Goal: Check status: Check status

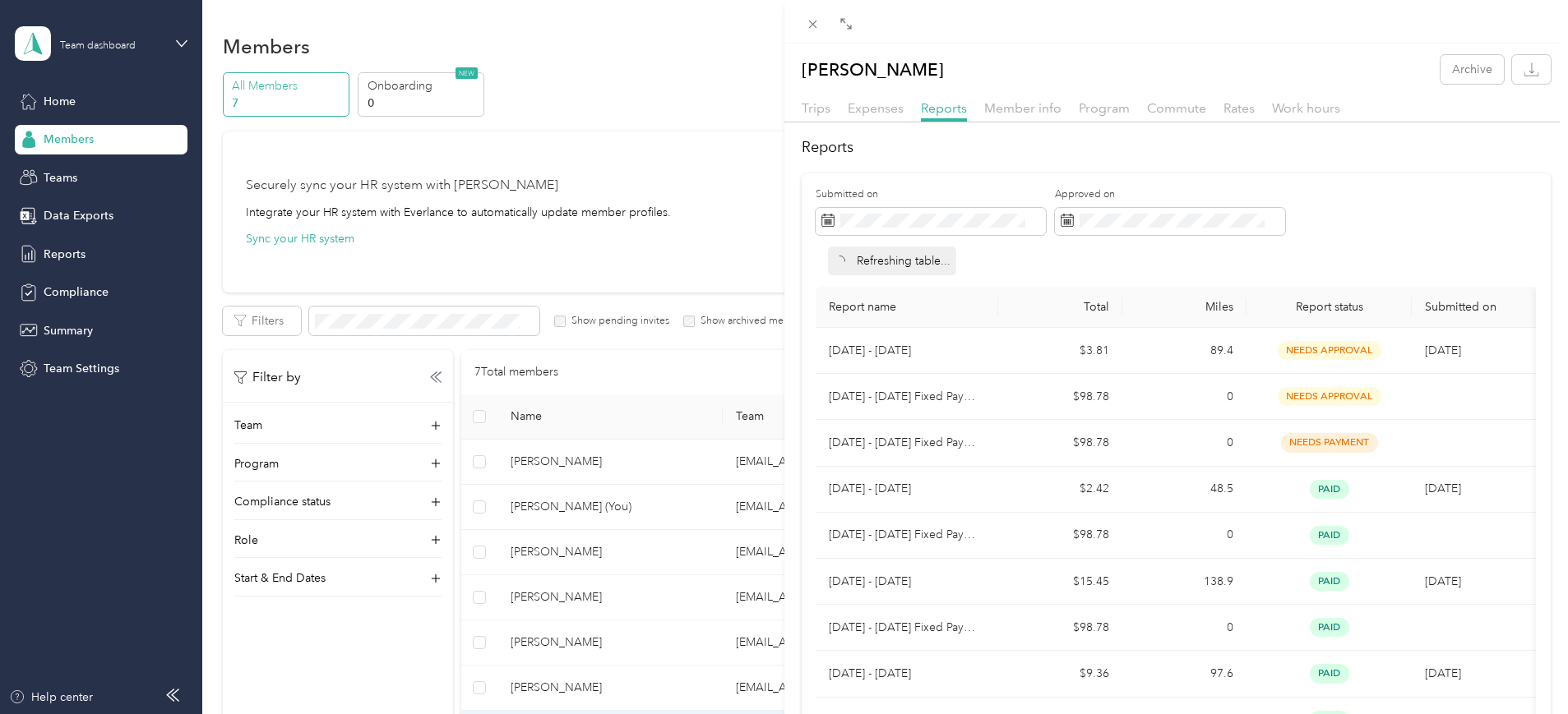
scroll to position [279, 0]
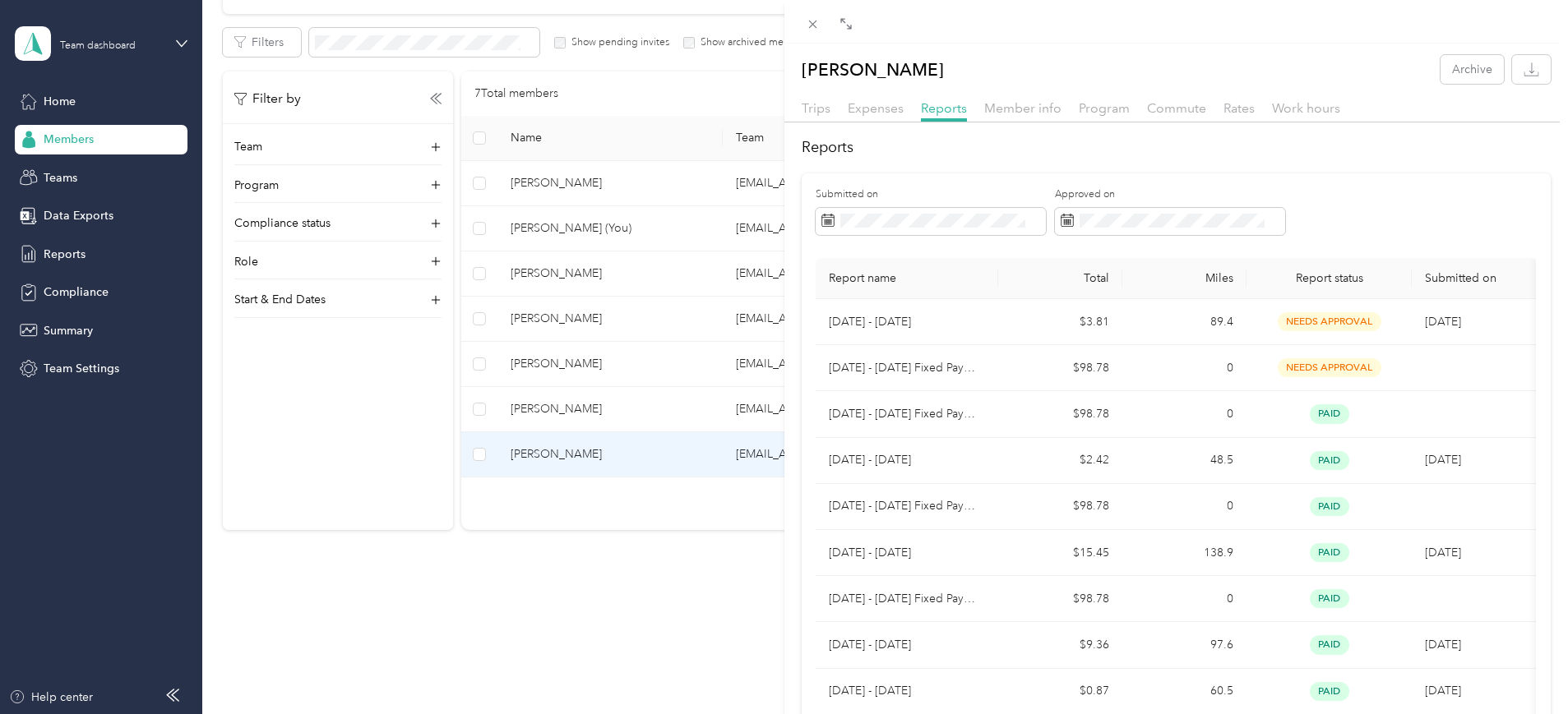
click at [666, 405] on div "[PERSON_NAME] Archive Trips Expenses Reports Member info Program Commute Rates …" at bounding box center [784, 357] width 1568 height 714
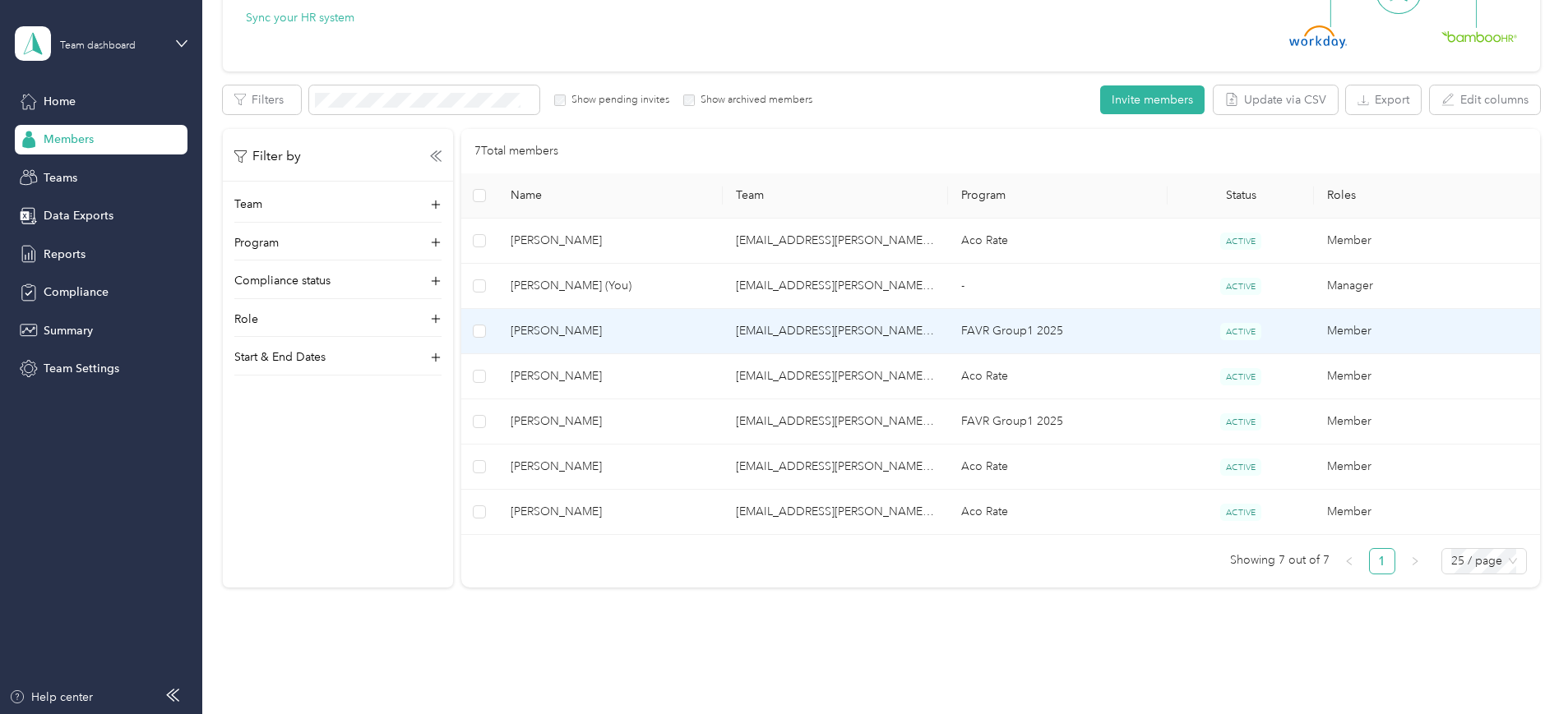
scroll to position [279, 0]
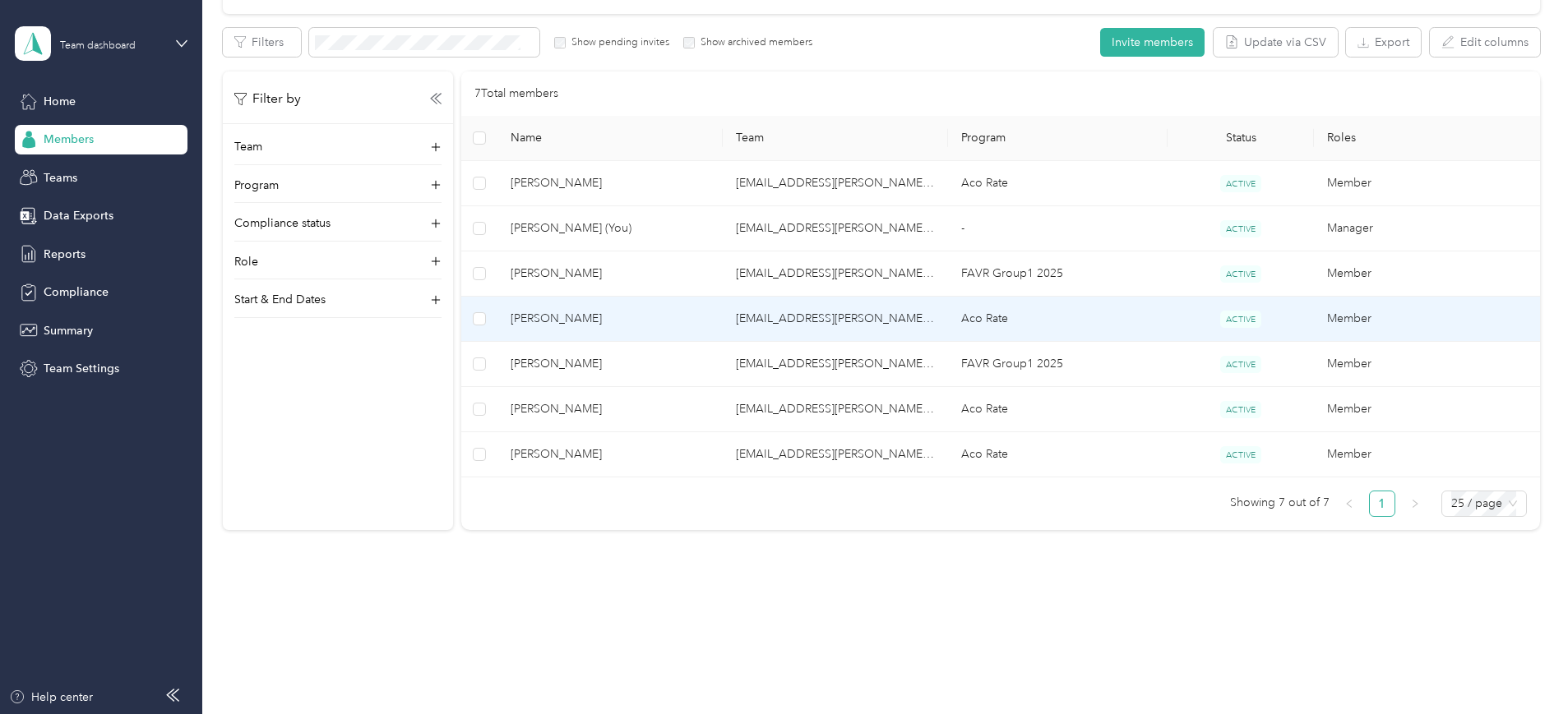
click at [683, 310] on span "[PERSON_NAME]" at bounding box center [610, 319] width 199 height 18
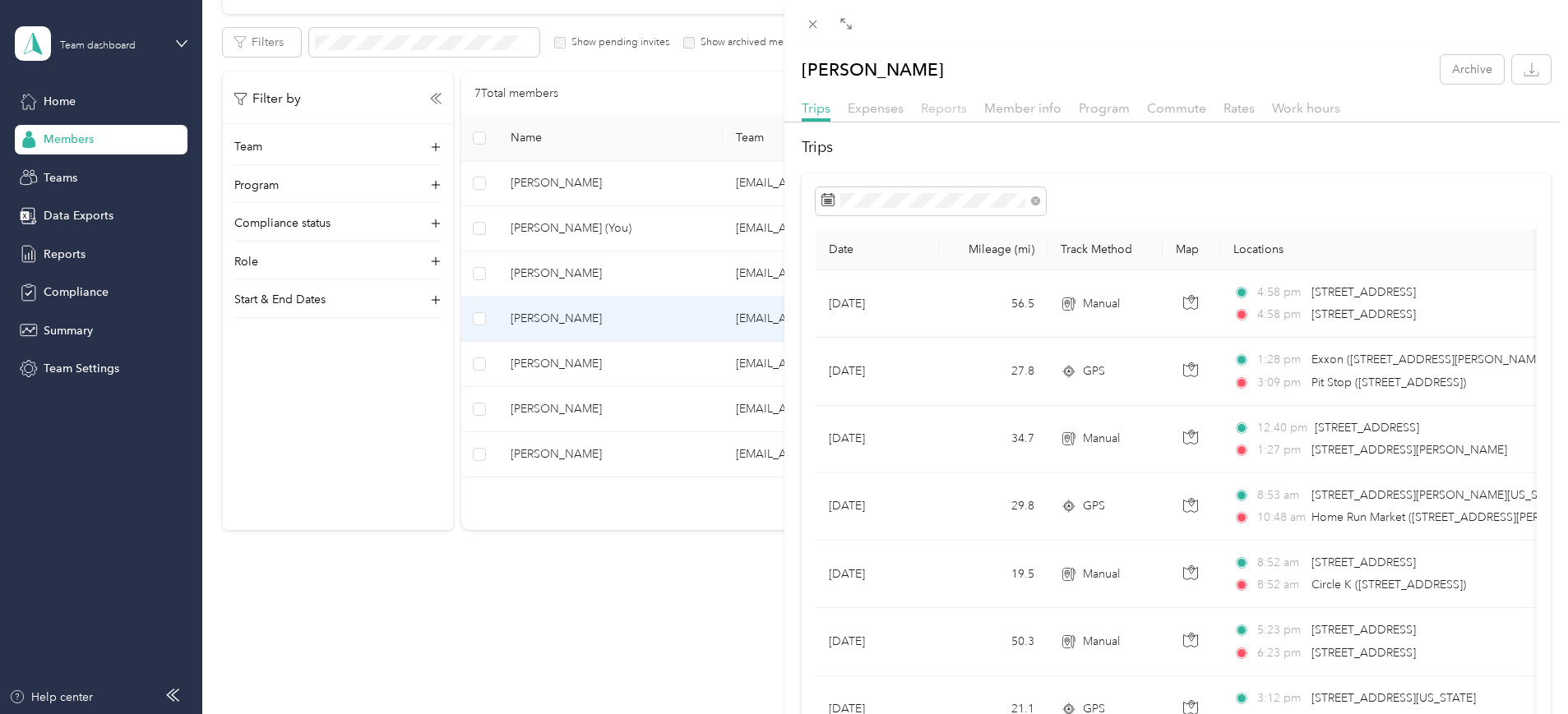
click at [941, 106] on span "Reports" at bounding box center [943, 108] width 46 height 16
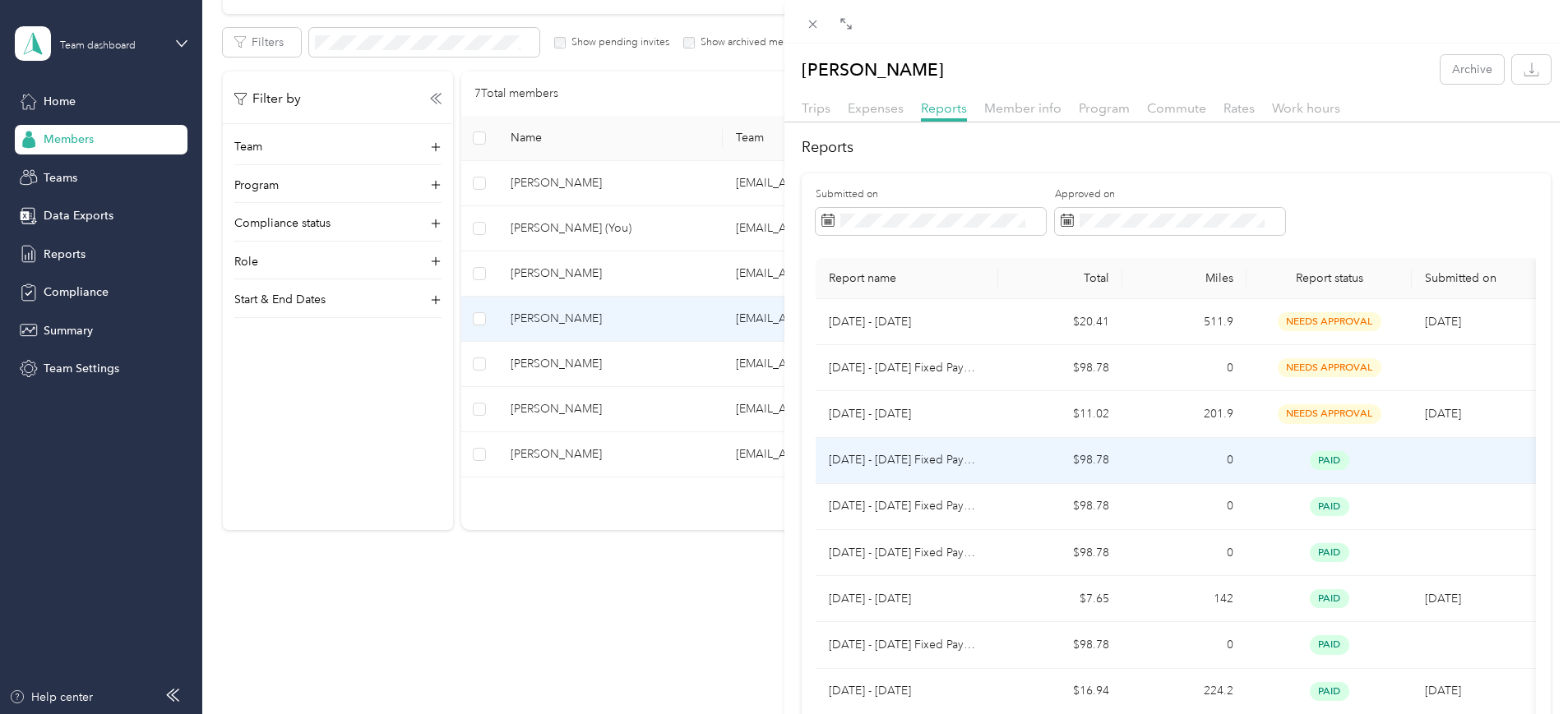
click at [1331, 449] on td "paid" at bounding box center [1329, 460] width 165 height 46
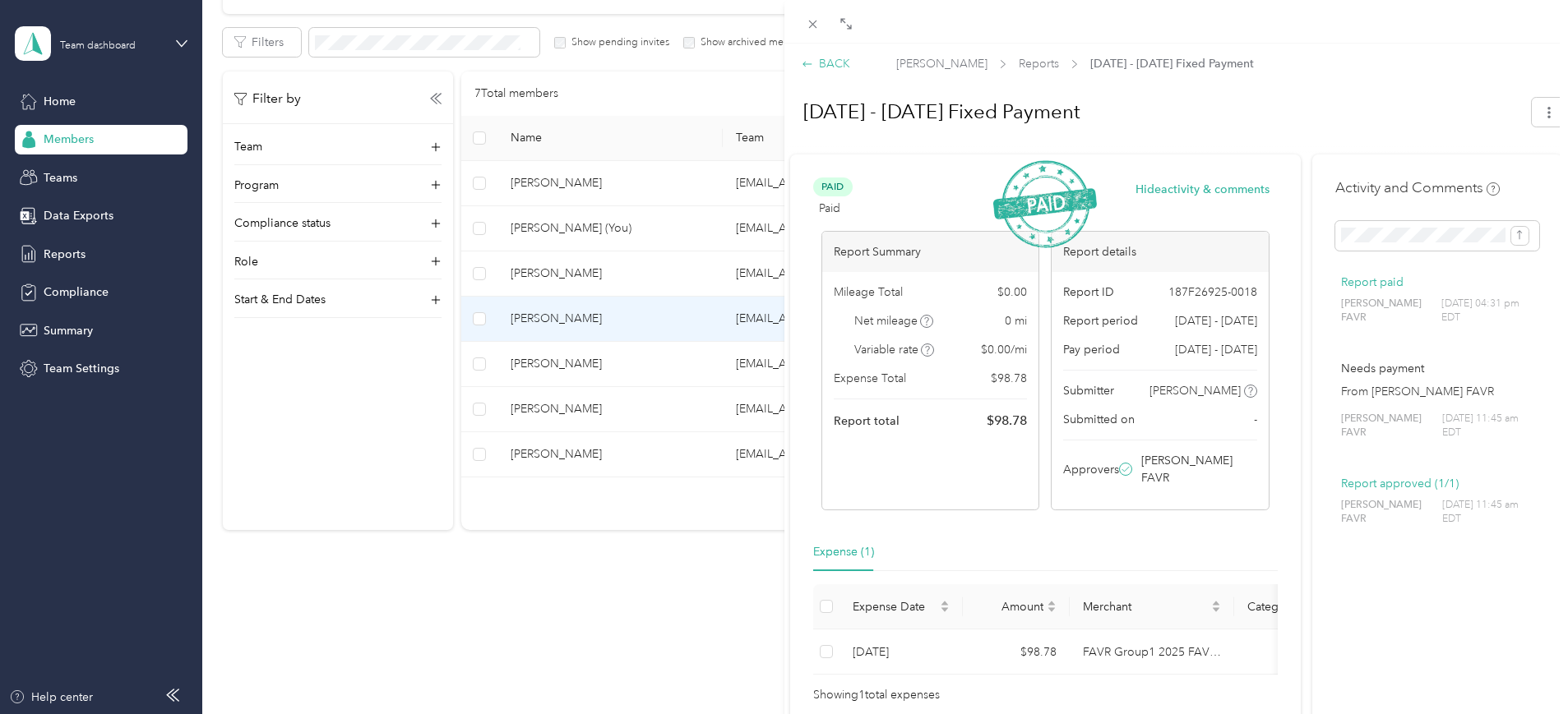
click at [817, 62] on div "BACK" at bounding box center [826, 63] width 49 height 17
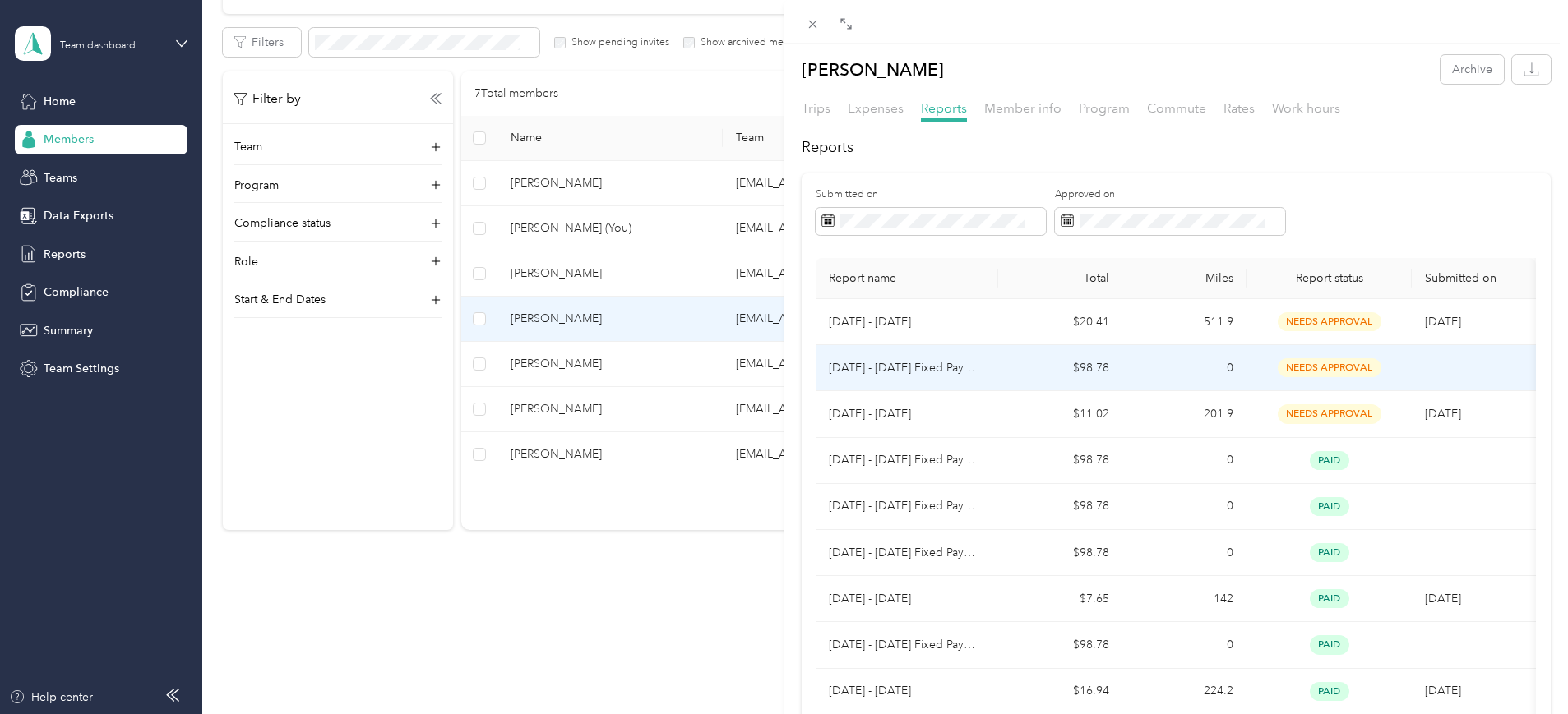
click at [933, 367] on p "[DATE] - [DATE] Fixed Payment" at bounding box center [907, 368] width 156 height 18
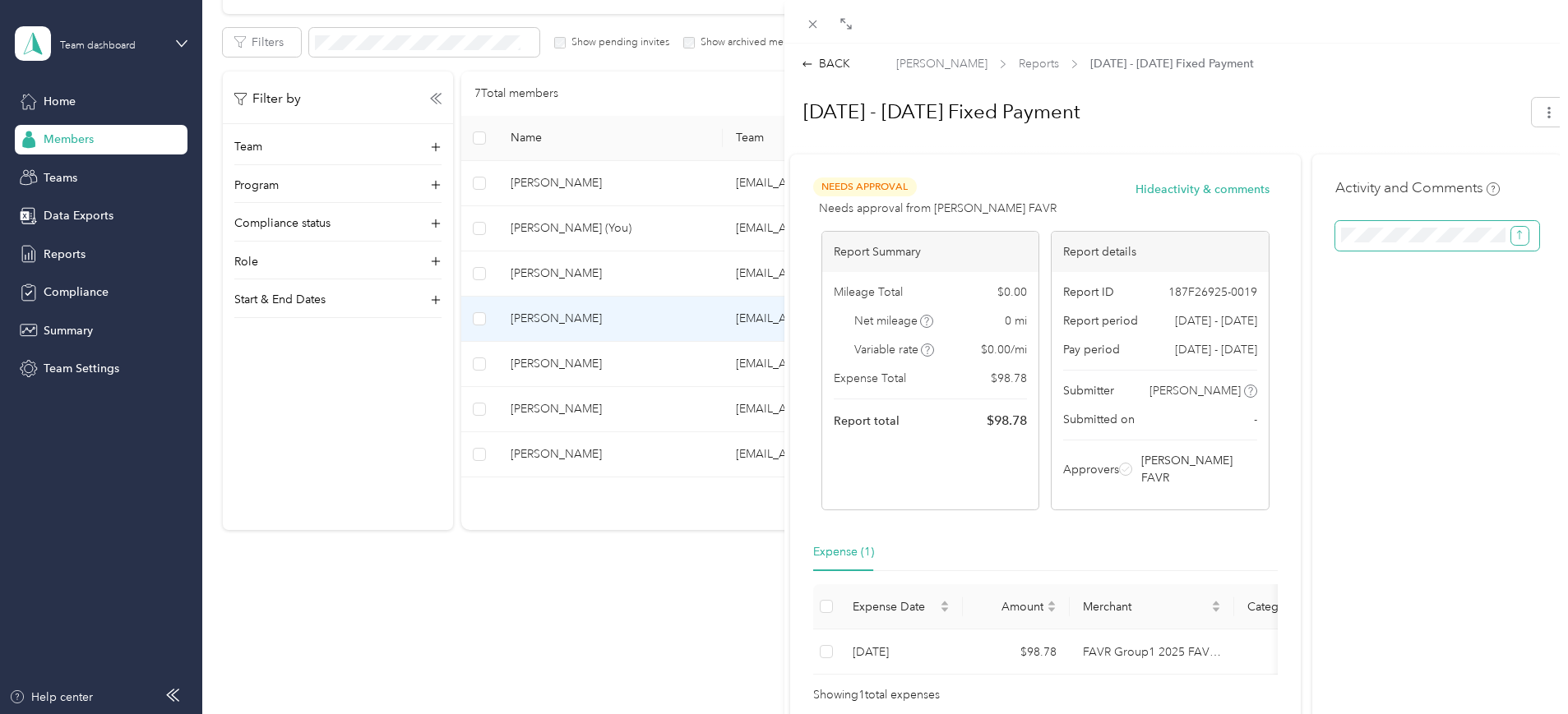
click at [1513, 238] on icon "submit" at bounding box center [1518, 235] width 11 height 11
click at [1419, 400] on div "Activity and Comments Comment must not be blank" at bounding box center [1437, 441] width 250 height 573
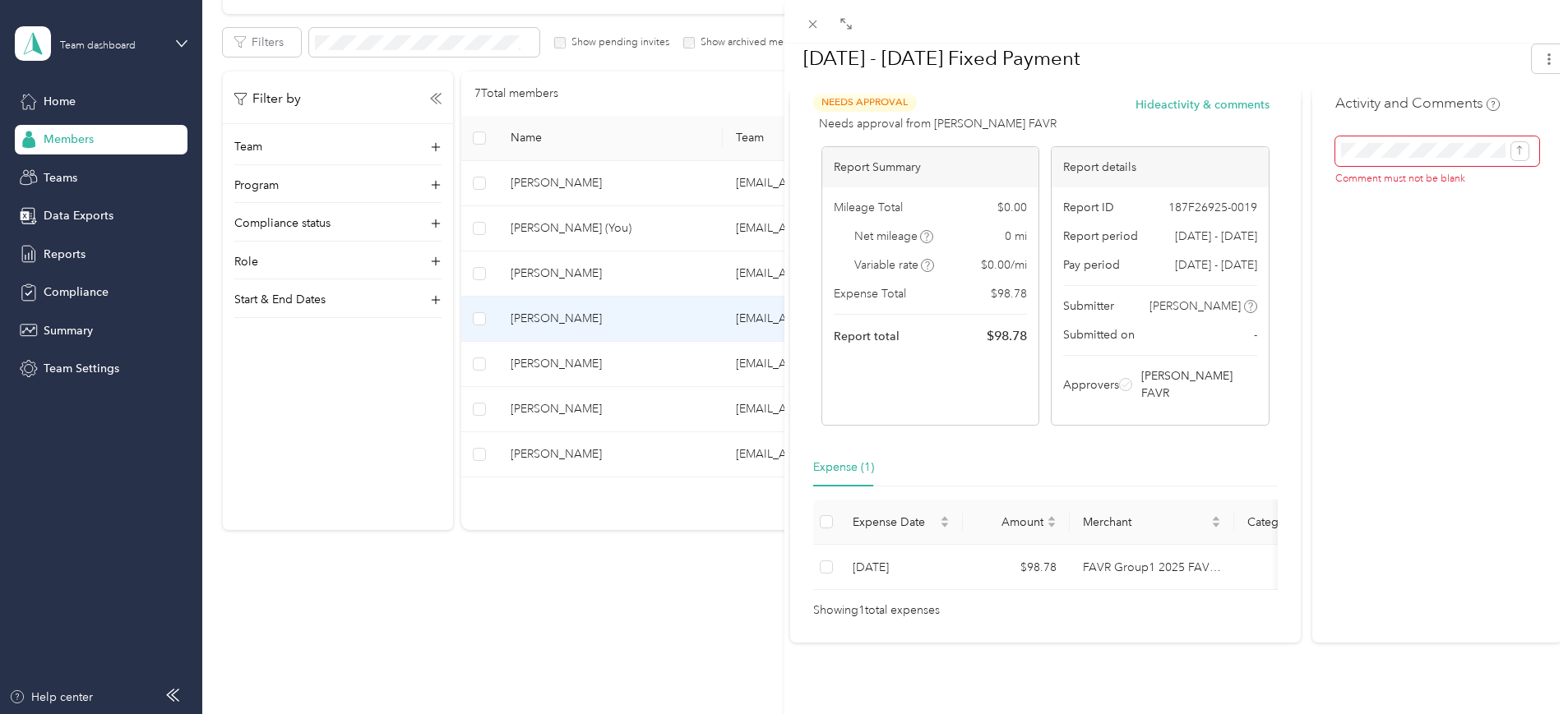
scroll to position [99, 0]
click at [884, 545] on td "[DATE]" at bounding box center [901, 567] width 123 height 45
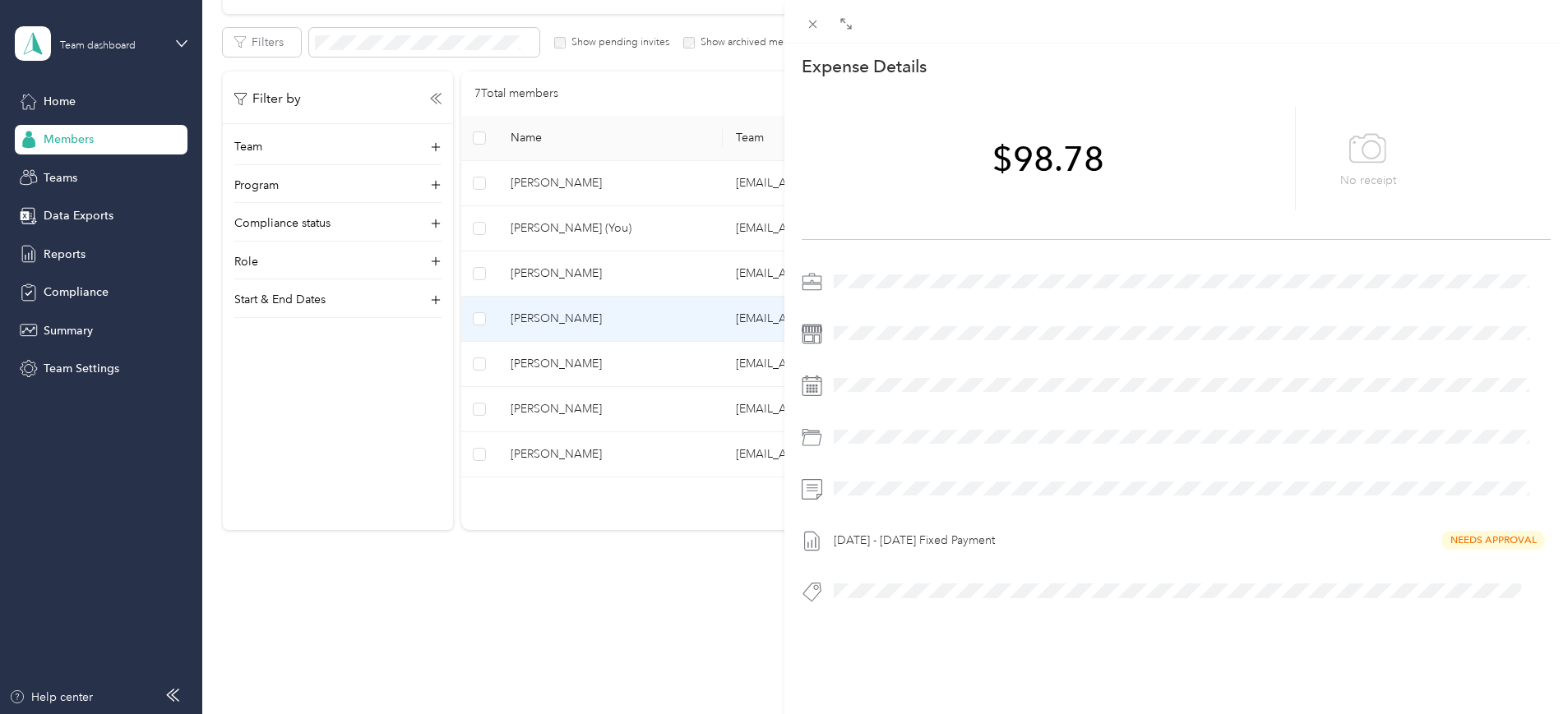
scroll to position [59, 0]
click at [1458, 528] on div "[DATE] - [DATE] Fixed Payment Needs Approval" at bounding box center [1189, 541] width 724 height 26
click at [1360, 80] on div "$98.78 No receipt" at bounding box center [1176, 159] width 750 height 162
click at [1363, 144] on icon at bounding box center [1367, 149] width 37 height 45
click at [1066, 272] on div at bounding box center [1189, 281] width 724 height 26
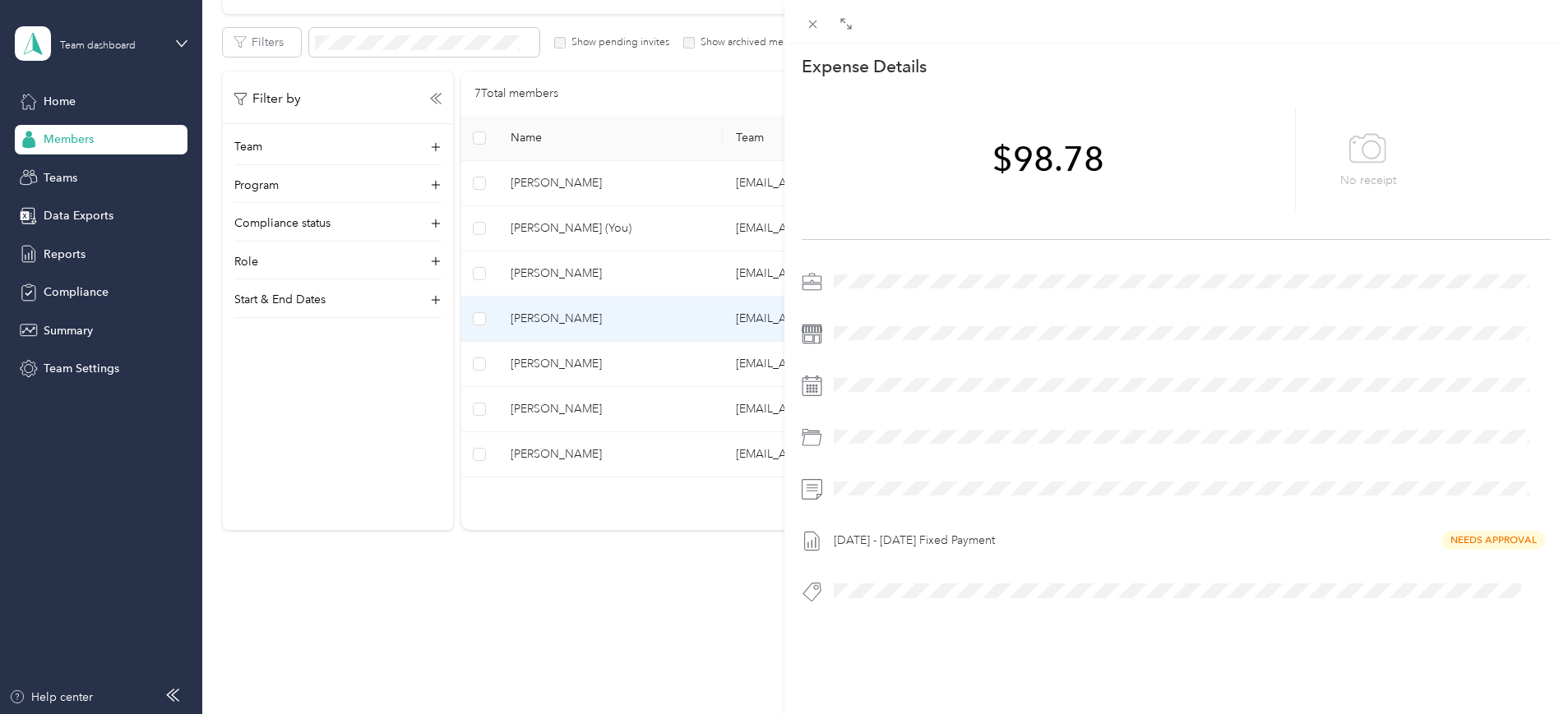
click at [850, 268] on div at bounding box center [1189, 281] width 724 height 26
click at [861, 373] on div at bounding box center [1189, 386] width 724 height 26
click at [864, 436] on div at bounding box center [1176, 443] width 750 height 38
drag, startPoint x: 876, startPoint y: 491, endPoint x: 876, endPoint y: 585, distance: 94.0
click at [877, 492] on div "[DATE] - [DATE] Fixed Payment Needs Approval" at bounding box center [1176, 441] width 750 height 346
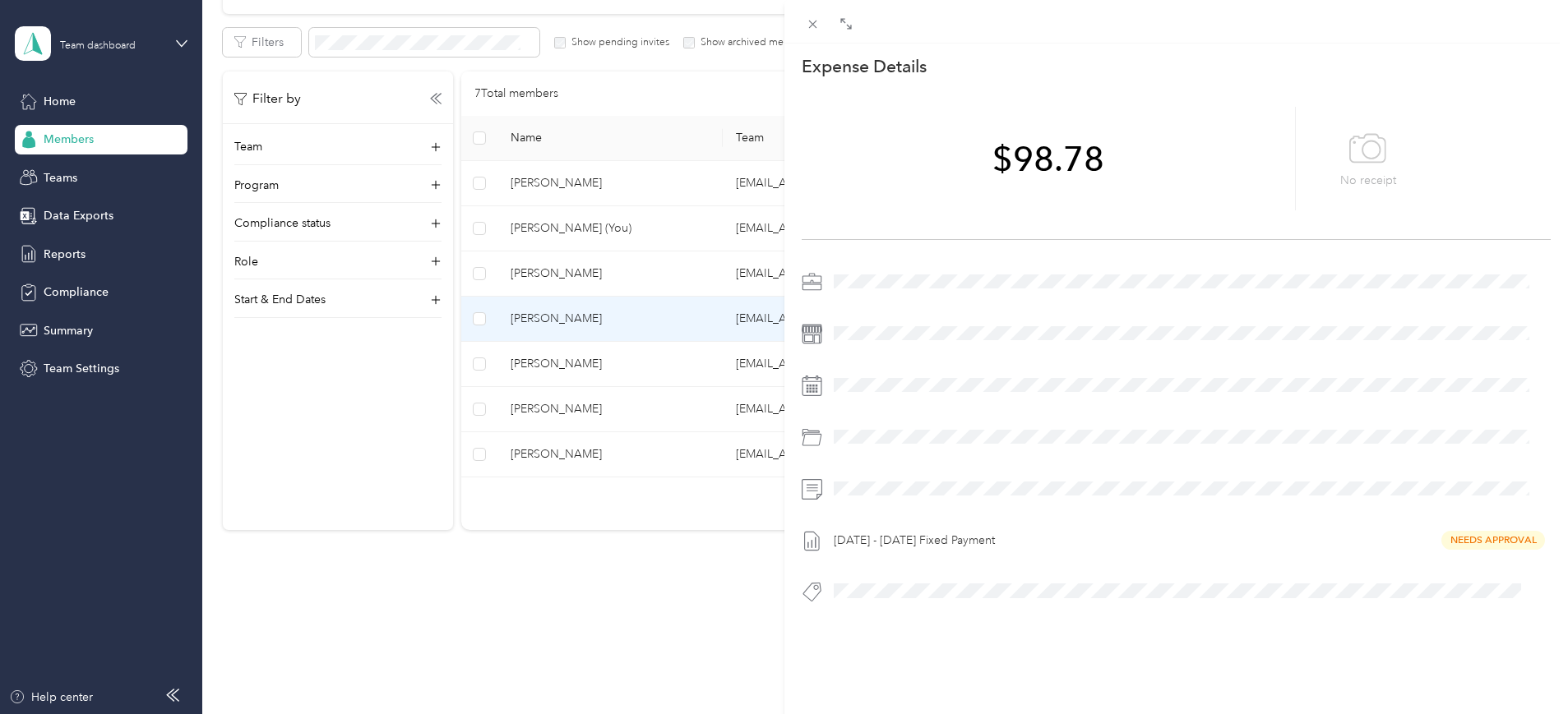
click at [877, 588] on div at bounding box center [1176, 597] width 750 height 35
click at [806, 21] on icon at bounding box center [812, 24] width 14 height 14
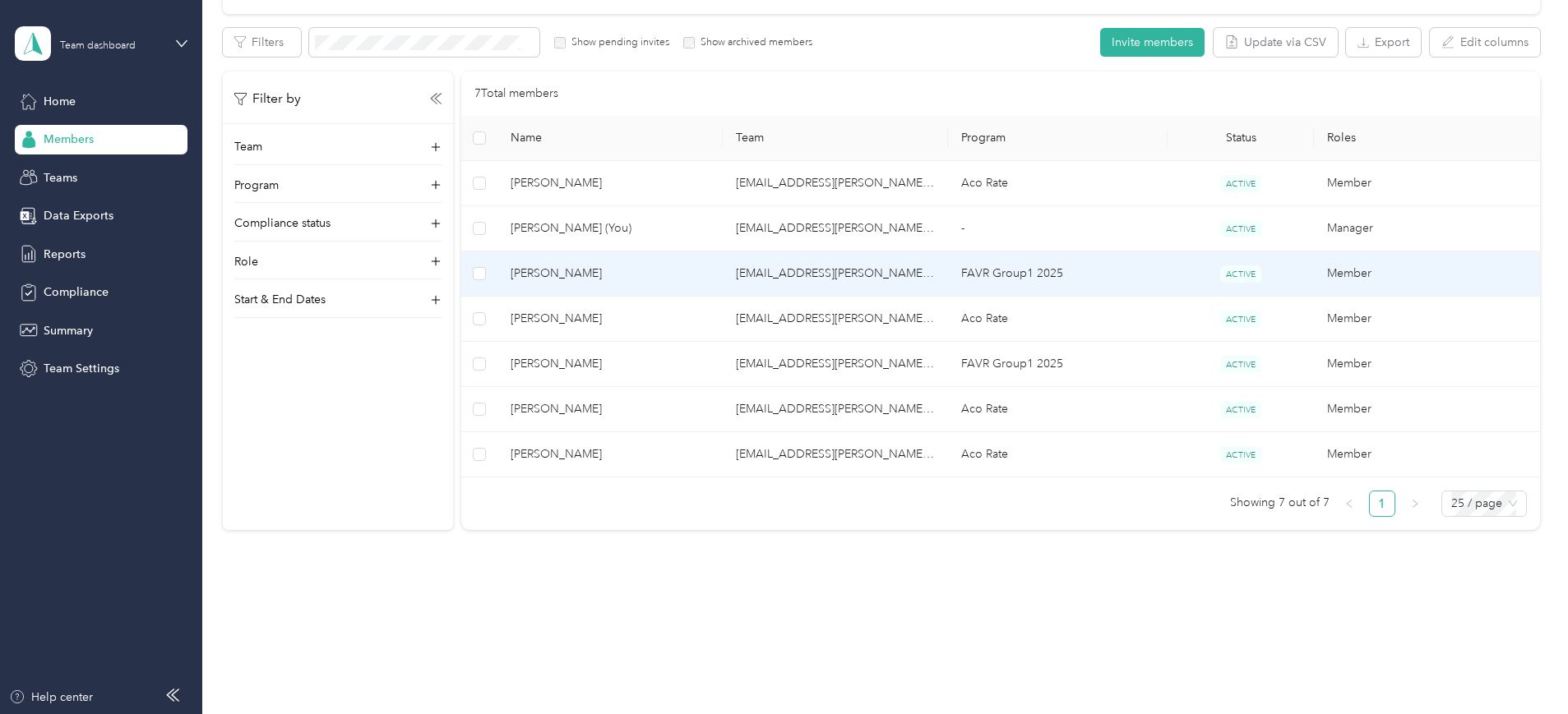
click at [652, 270] on span "[PERSON_NAME]" at bounding box center [610, 274] width 199 height 18
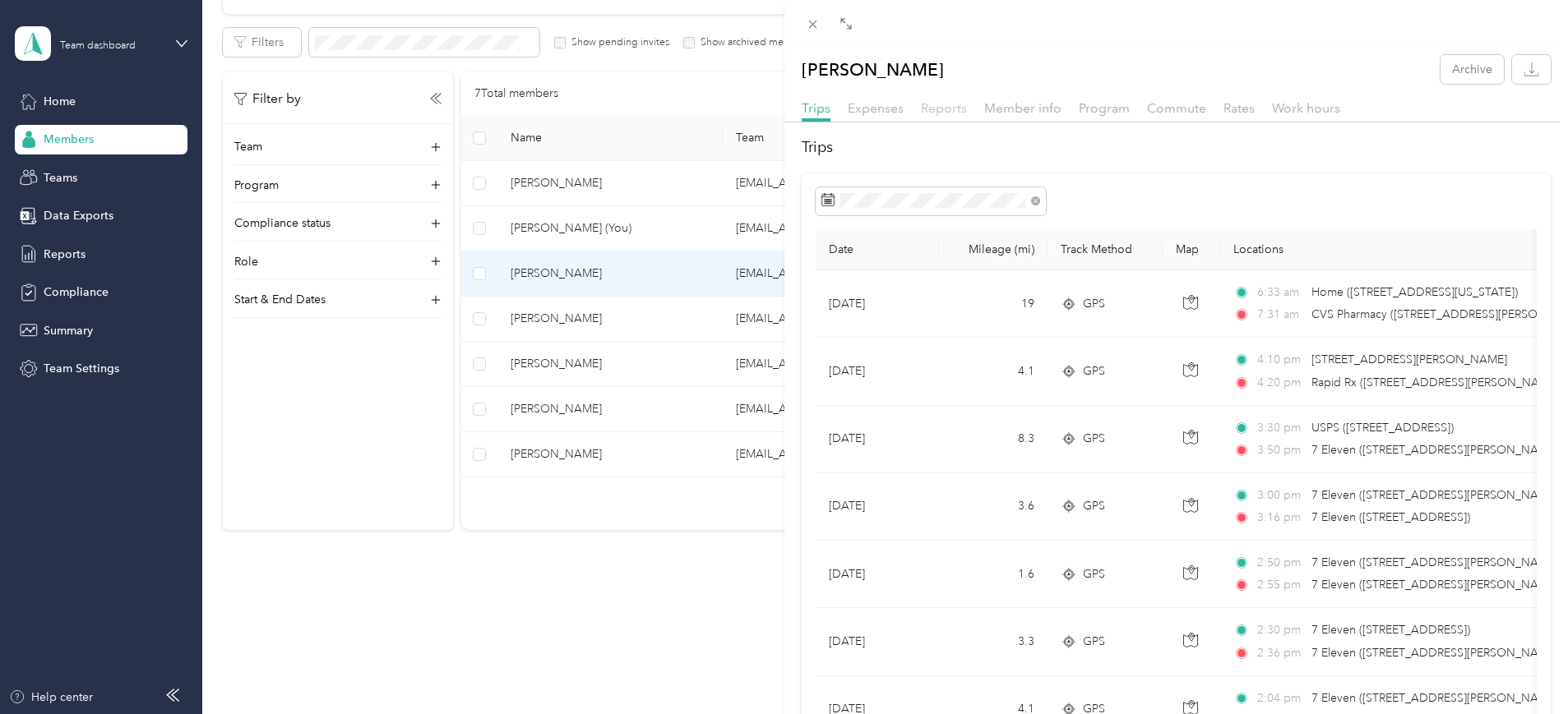
click at [948, 102] on span "Reports" at bounding box center [943, 108] width 46 height 16
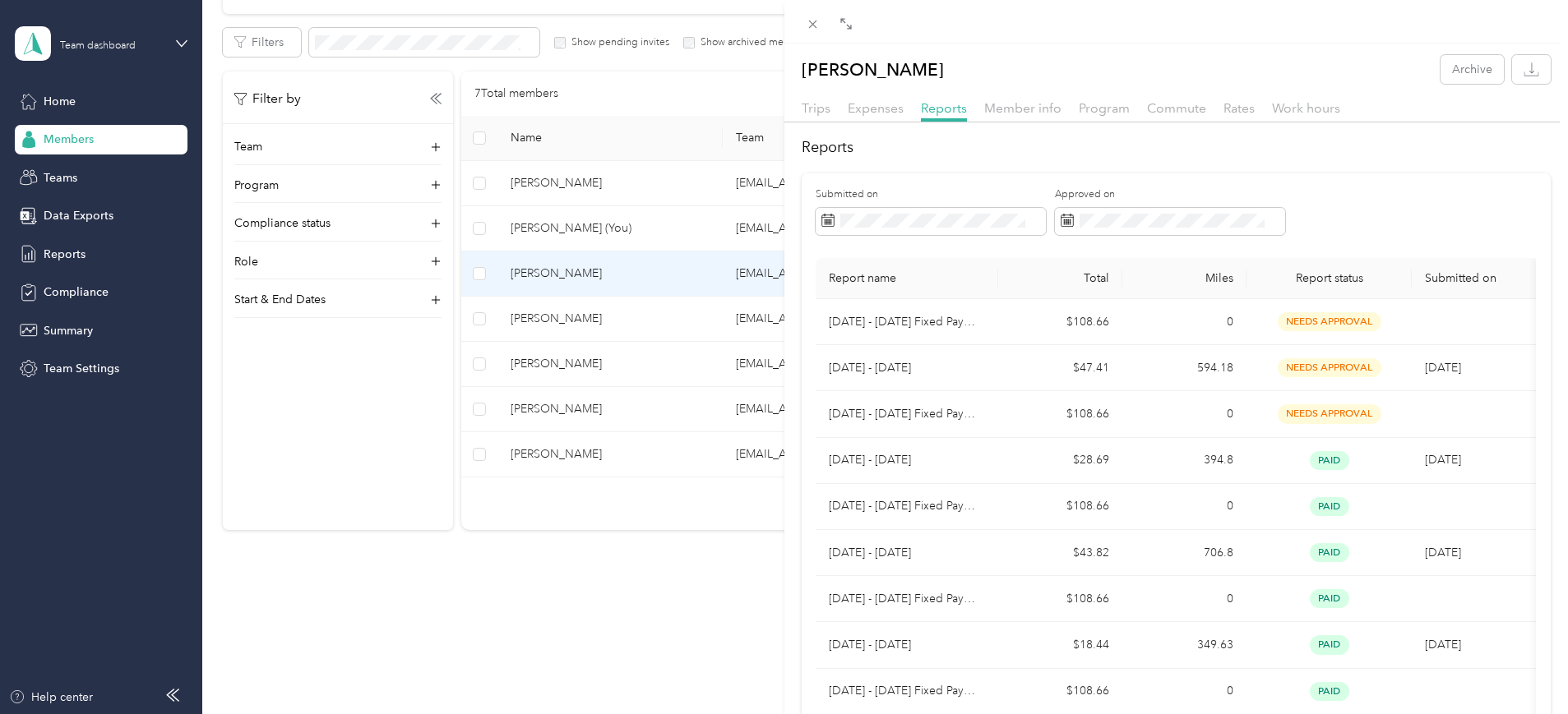
click at [673, 315] on div "[PERSON_NAME] Archive Trips Expenses Reports Member info Program Commute Rates …" at bounding box center [784, 357] width 1568 height 714
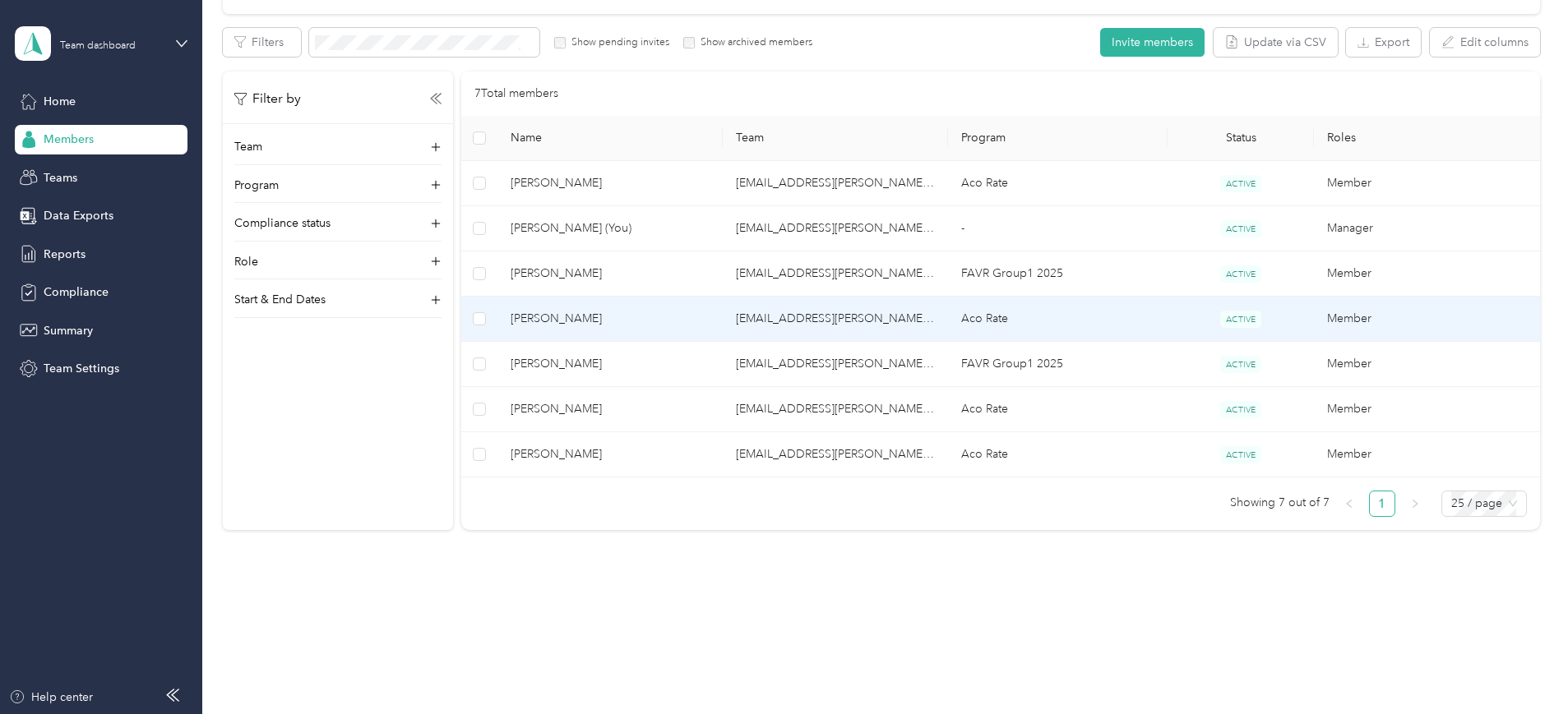
click at [673, 315] on span "[PERSON_NAME]" at bounding box center [610, 319] width 199 height 18
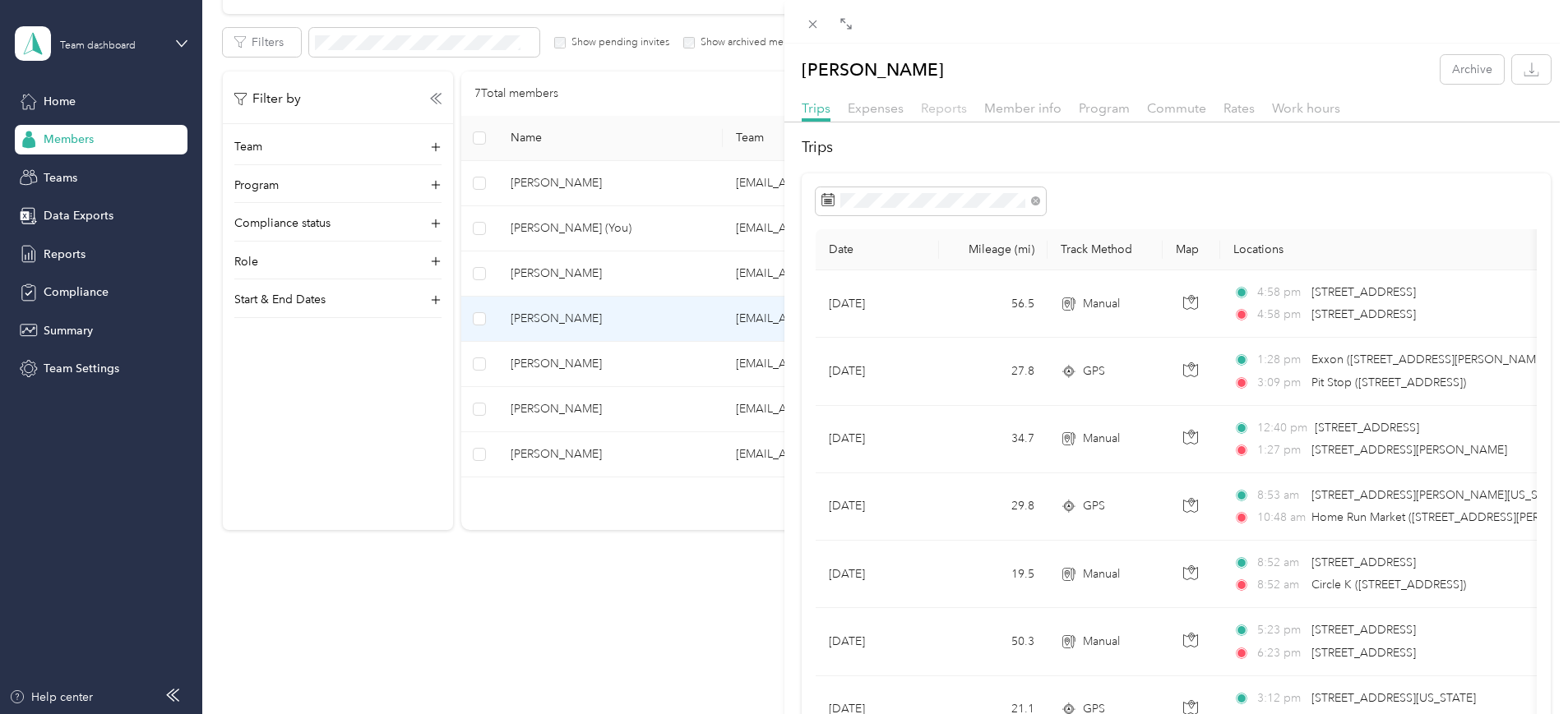
click at [954, 108] on span "Reports" at bounding box center [943, 108] width 46 height 16
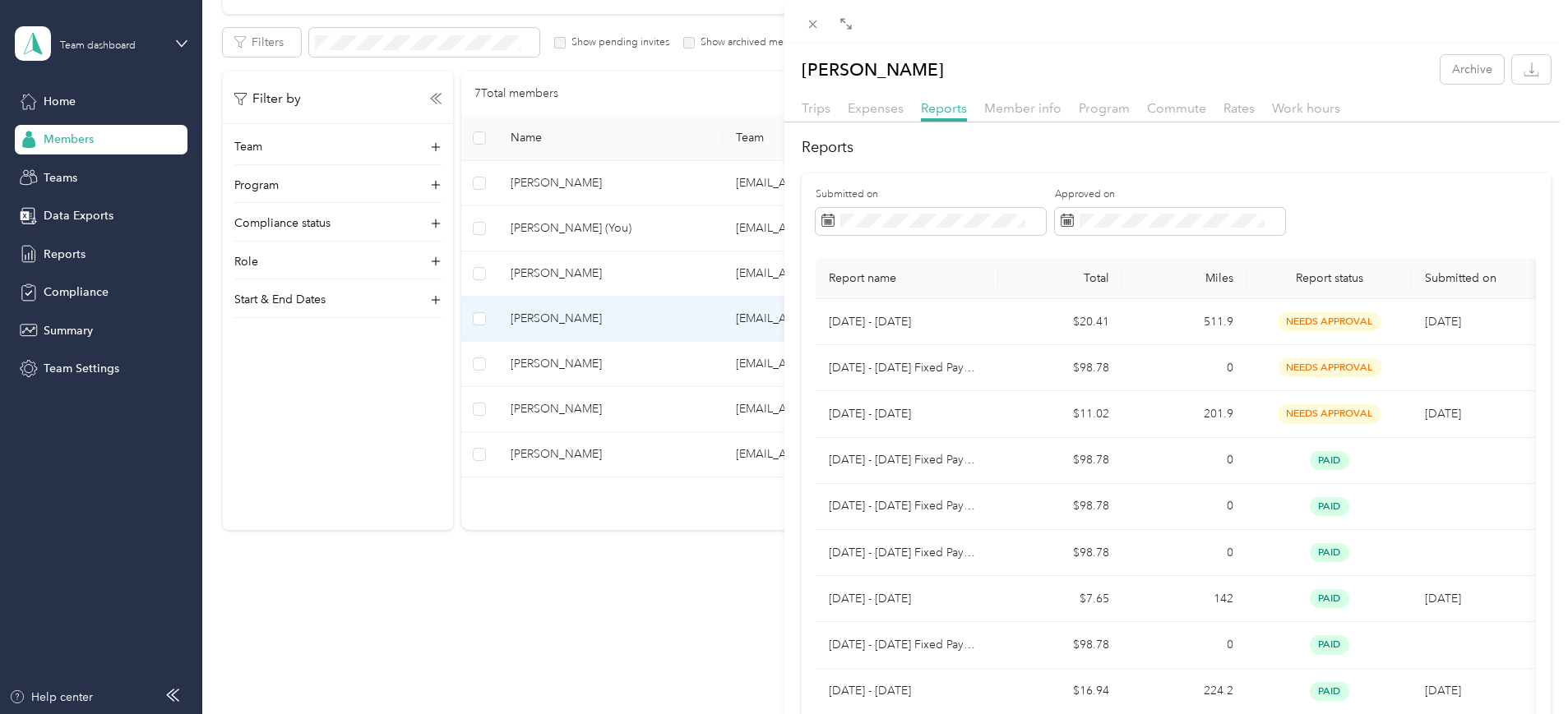
click at [670, 363] on div "[PERSON_NAME] Archive Trips Expenses Reports Member info Program Commute Rates …" at bounding box center [784, 357] width 1568 height 714
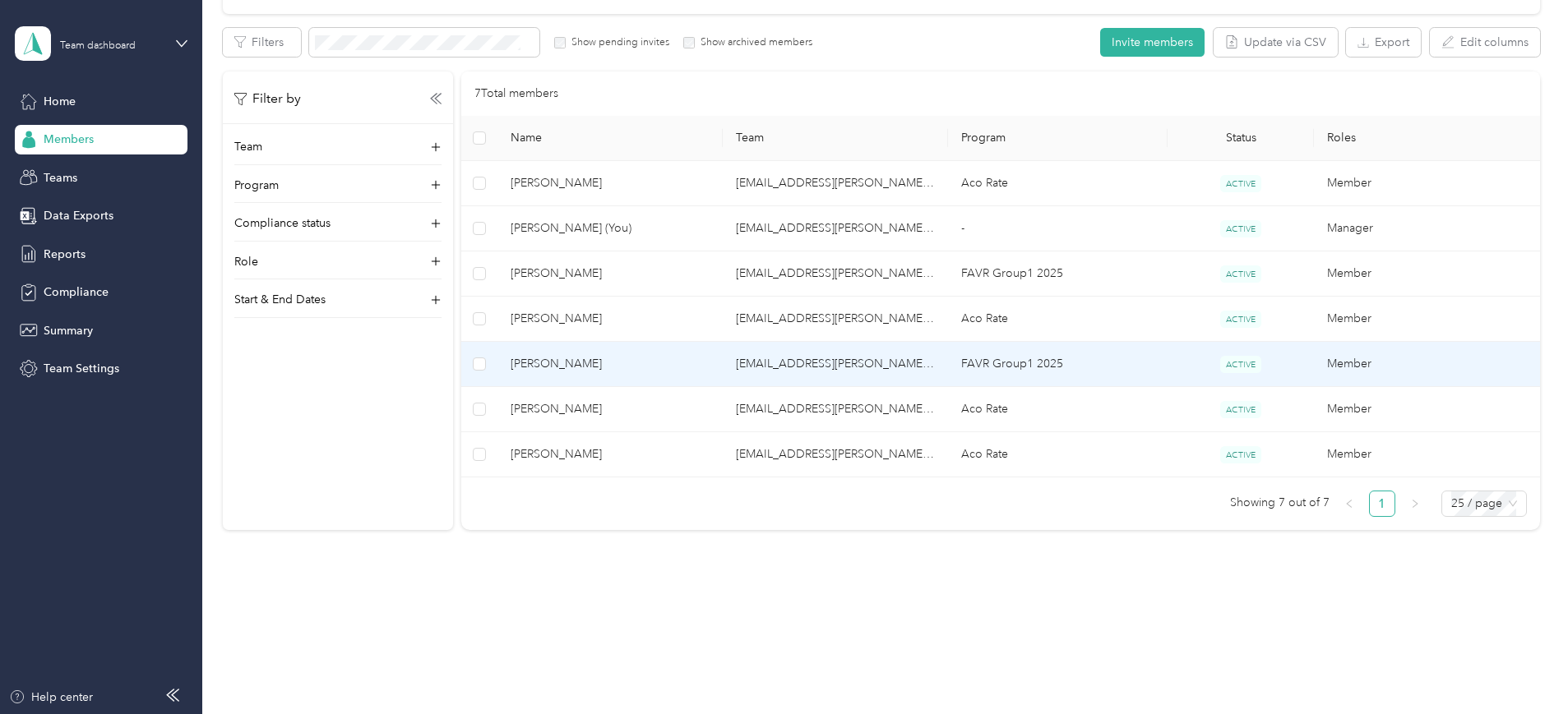
click at [668, 363] on span "[PERSON_NAME]" at bounding box center [610, 364] width 199 height 18
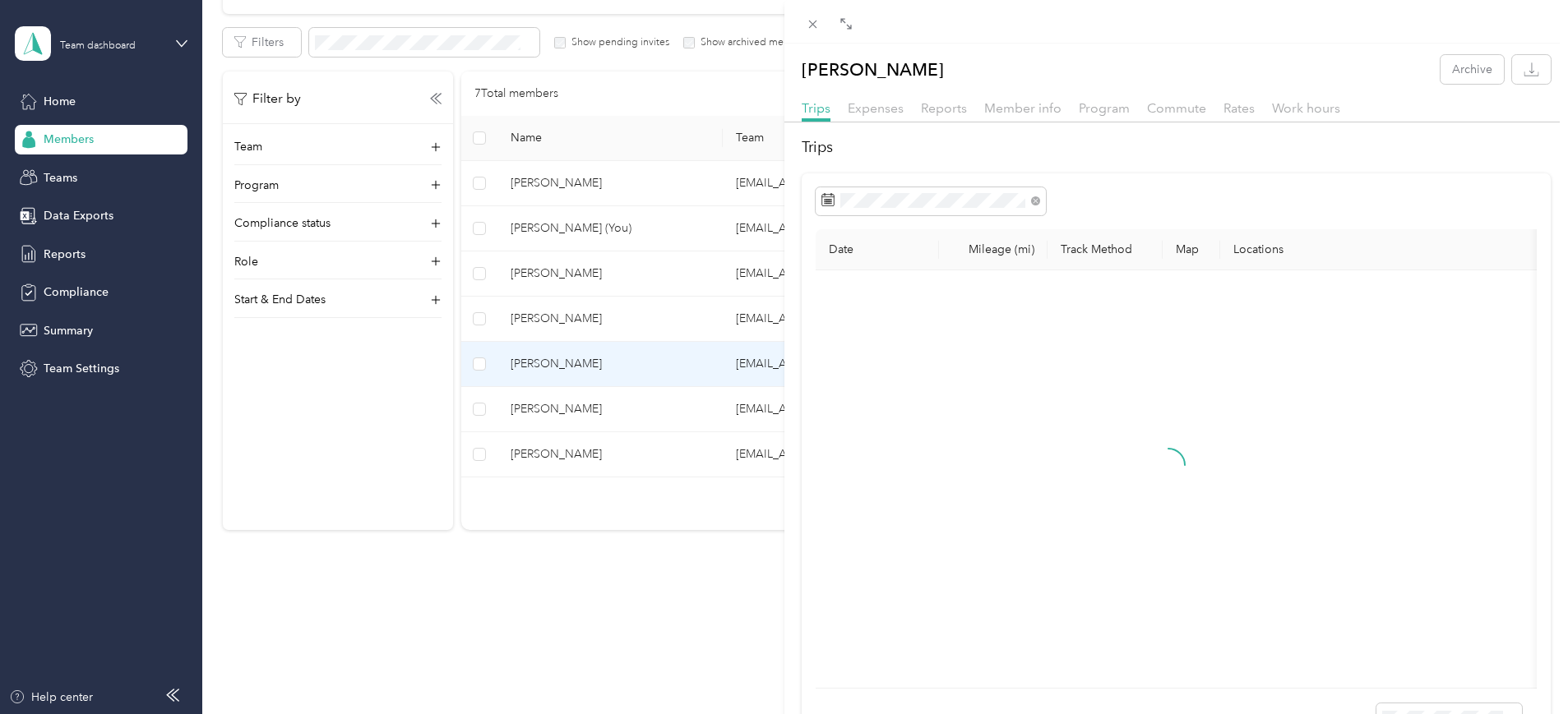
click at [943, 99] on div "Reports" at bounding box center [943, 109] width 46 height 21
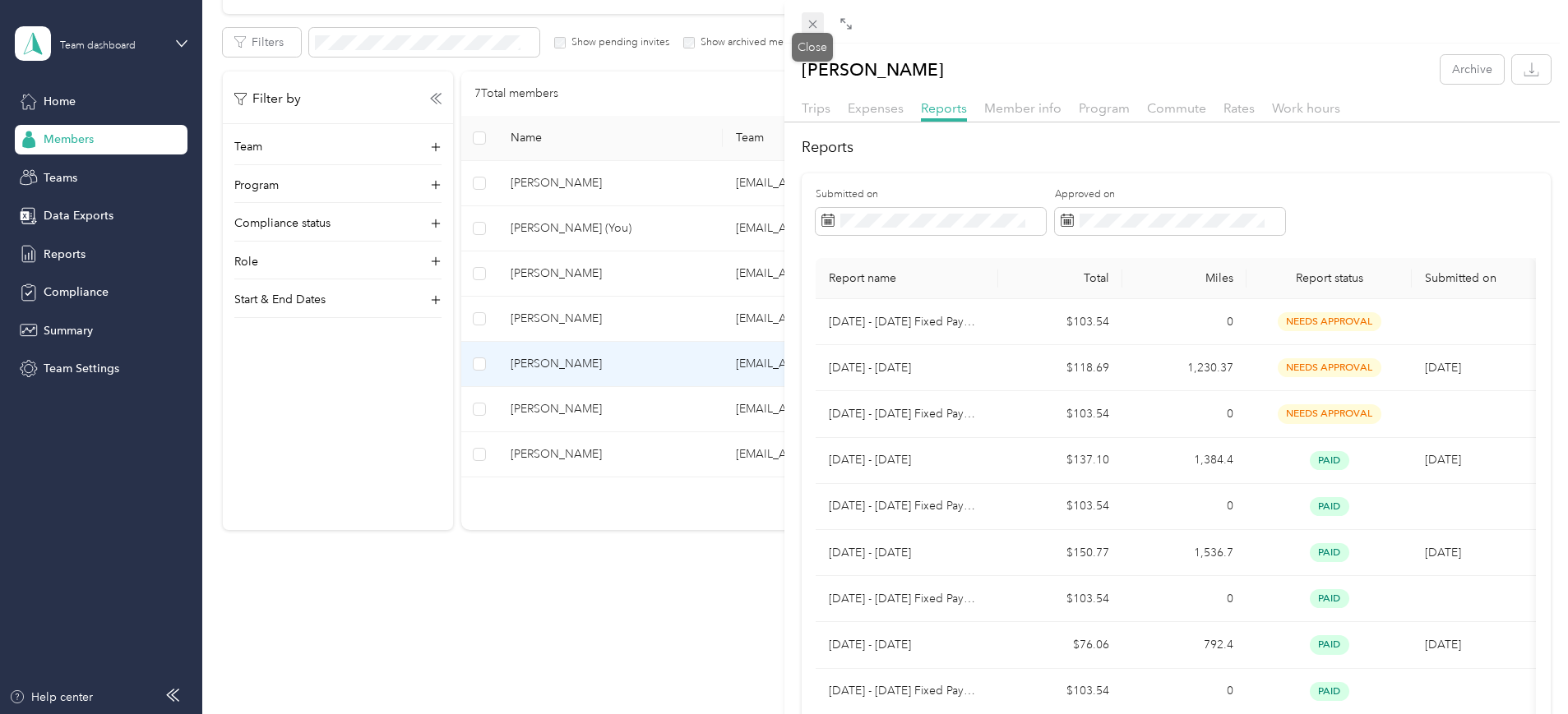
click at [810, 22] on icon at bounding box center [811, 24] width 8 height 8
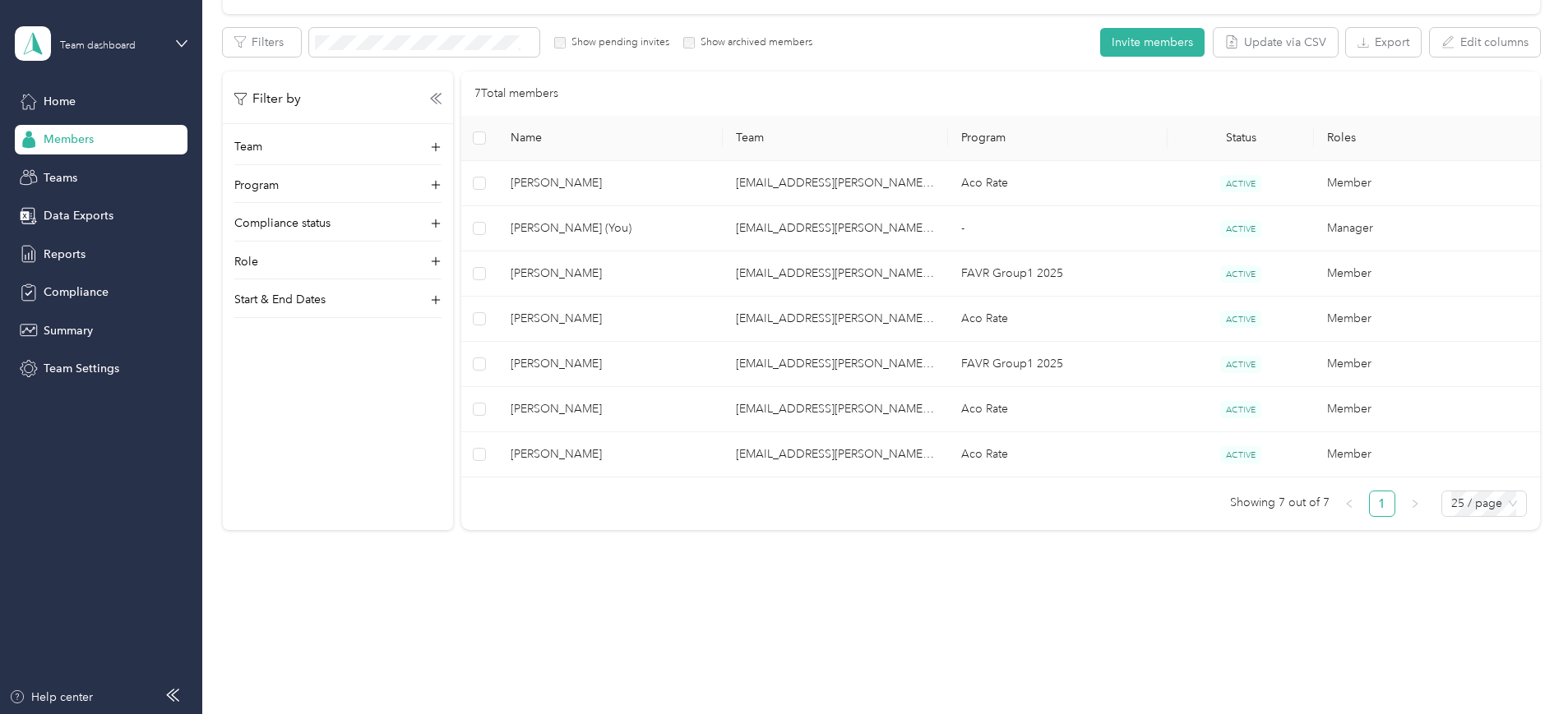
click at [460, 592] on div "Members All Members 7 Onboarding 0 NEW Securely sync your HR system with Everla…" at bounding box center [881, 177] width 1358 height 913
